Goal: Navigation & Orientation: Find specific page/section

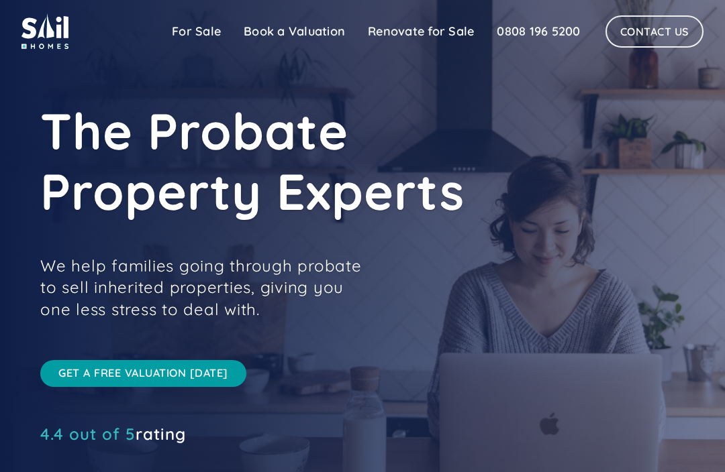
click at [182, 32] on link "For Sale" at bounding box center [196, 31] width 72 height 27
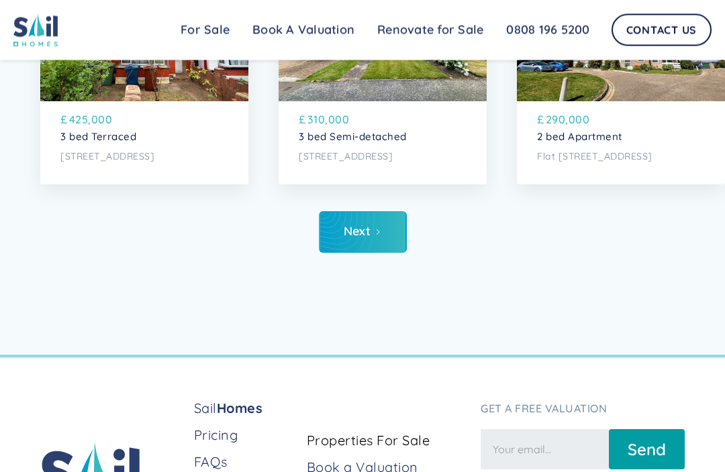
scroll to position [5244, 0]
click at [361, 225] on div "Next" at bounding box center [358, 231] width 28 height 13
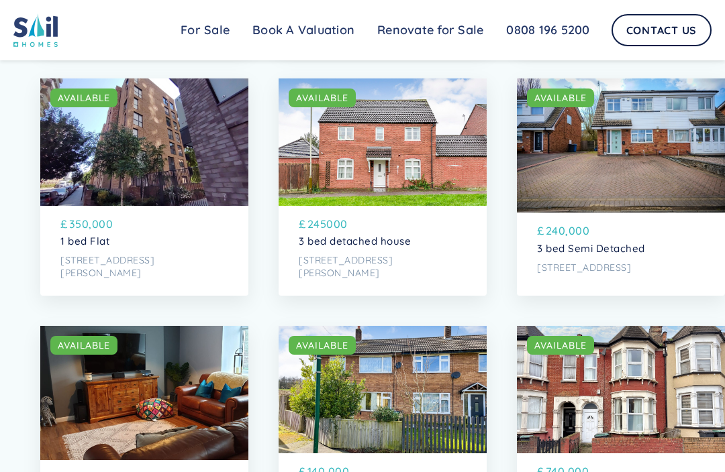
scroll to position [2630, 0]
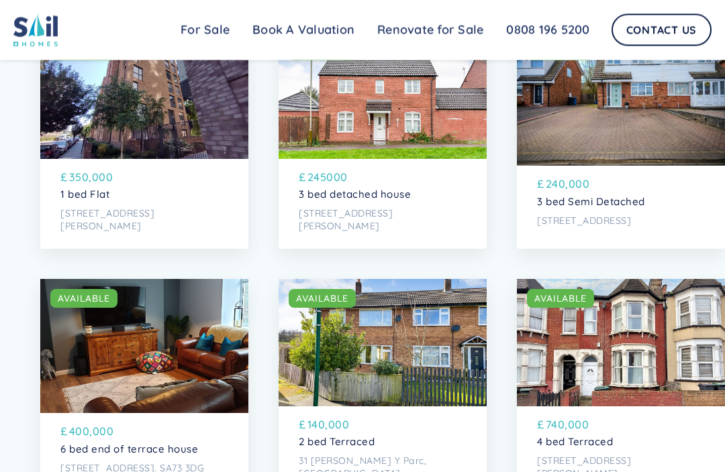
click at [428, 36] on link "Renovate for Sale" at bounding box center [430, 30] width 129 height 27
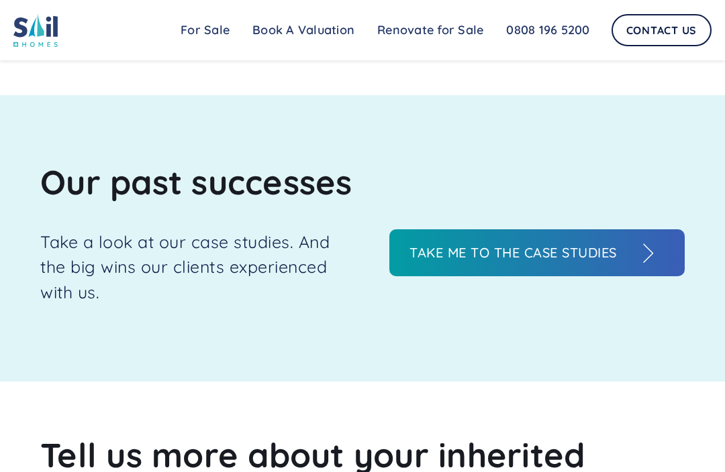
scroll to position [1289, 0]
